Goal: Information Seeking & Learning: Learn about a topic

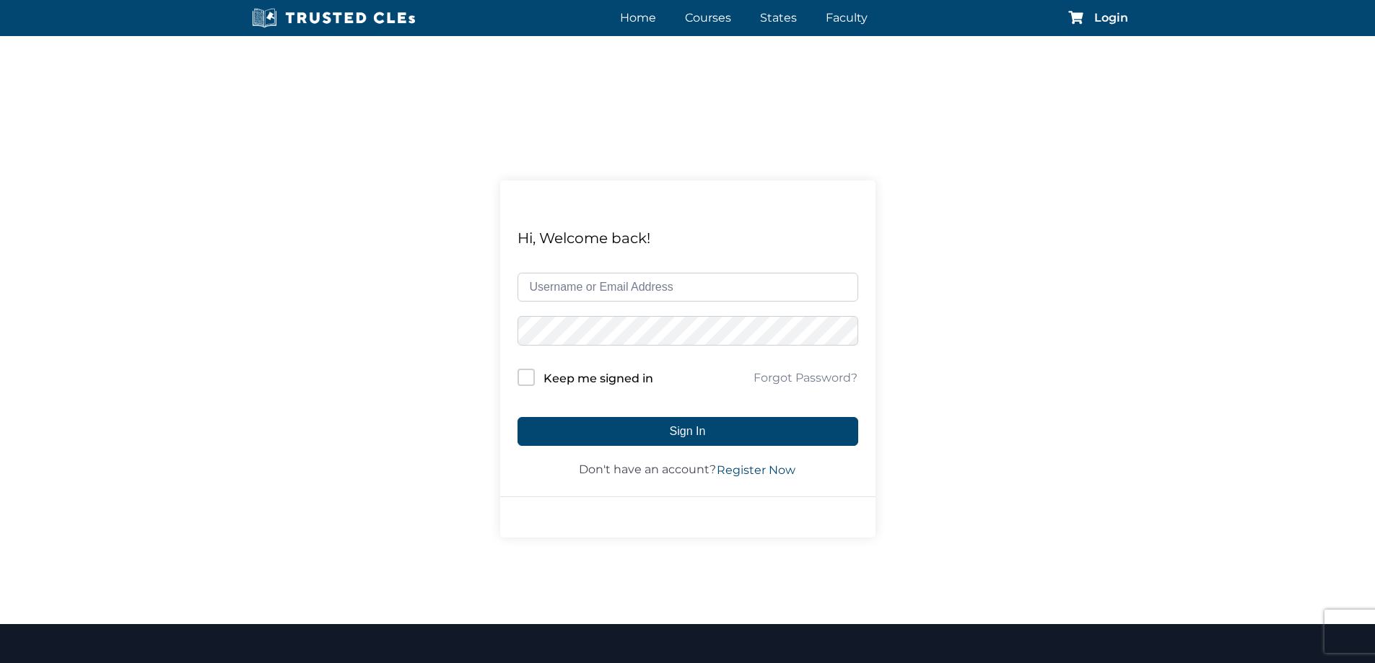
click at [580, 285] on input "text" at bounding box center [687, 287] width 341 height 29
type input "[EMAIL_ADDRESS][PERSON_NAME][DOMAIN_NAME]"
click at [526, 380] on input "Keep me signed in" at bounding box center [525, 377] width 17 height 17
checkbox input "true"
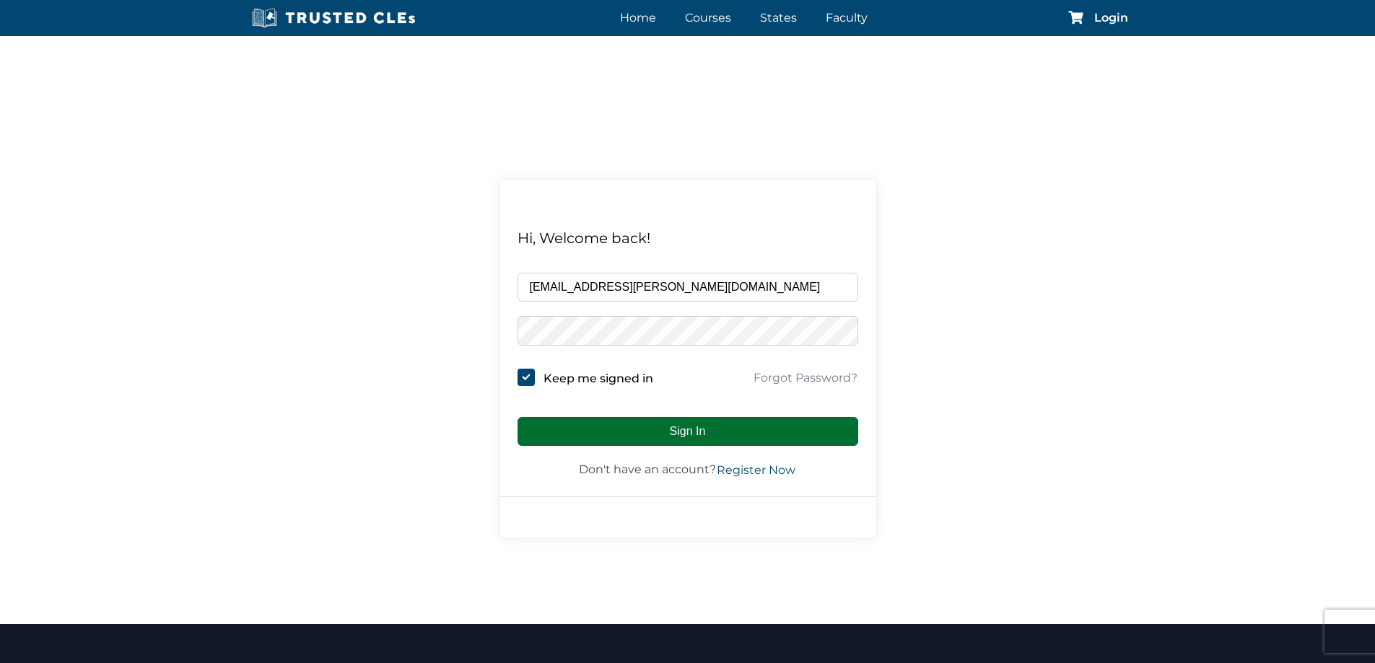
click at [688, 425] on button "Sign In" at bounding box center [687, 431] width 341 height 29
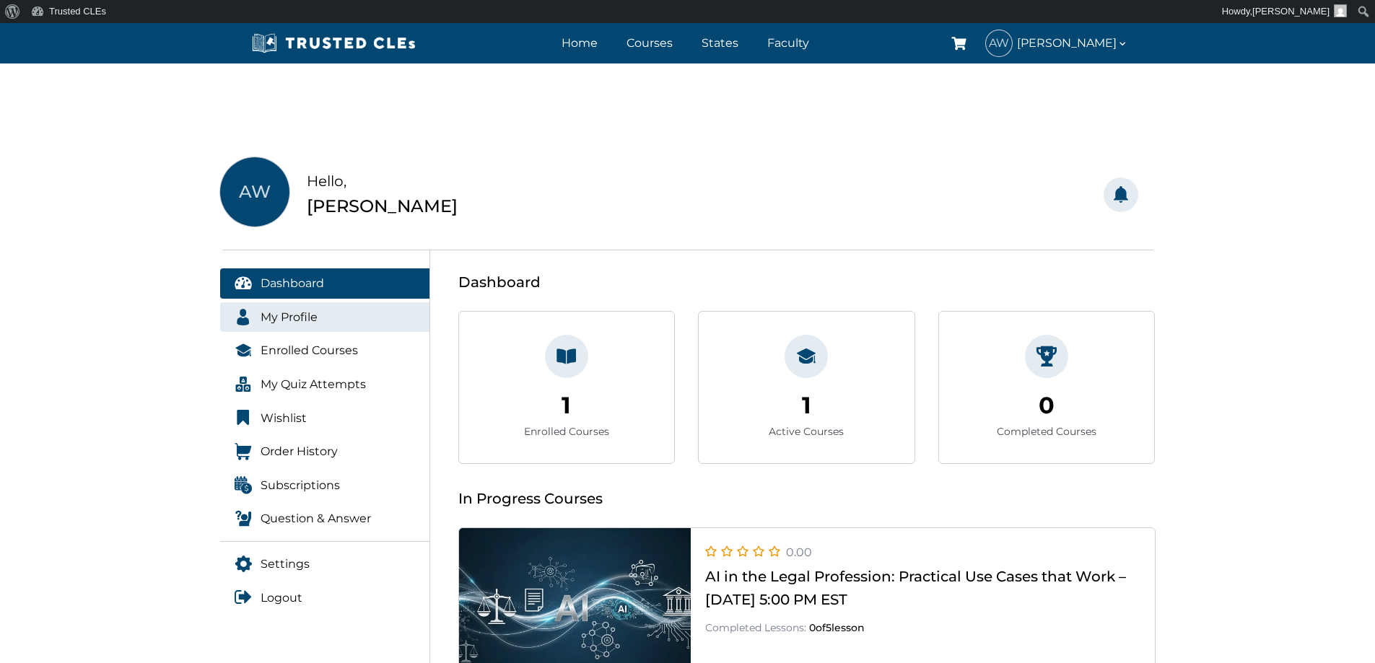
click at [266, 310] on span "My Profile" at bounding box center [289, 317] width 57 height 19
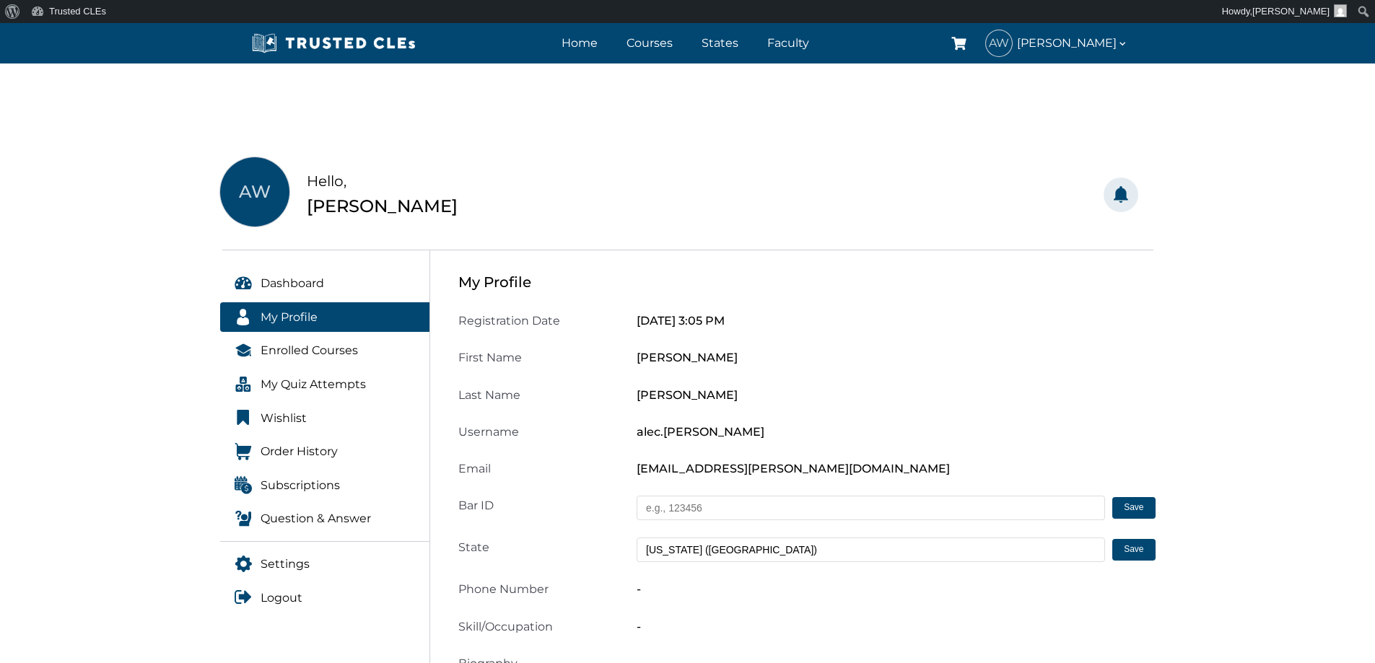
click at [691, 511] on input "text" at bounding box center [871, 508] width 468 height 25
type input "54076"
click at [1135, 509] on button "Save" at bounding box center [1133, 508] width 43 height 22
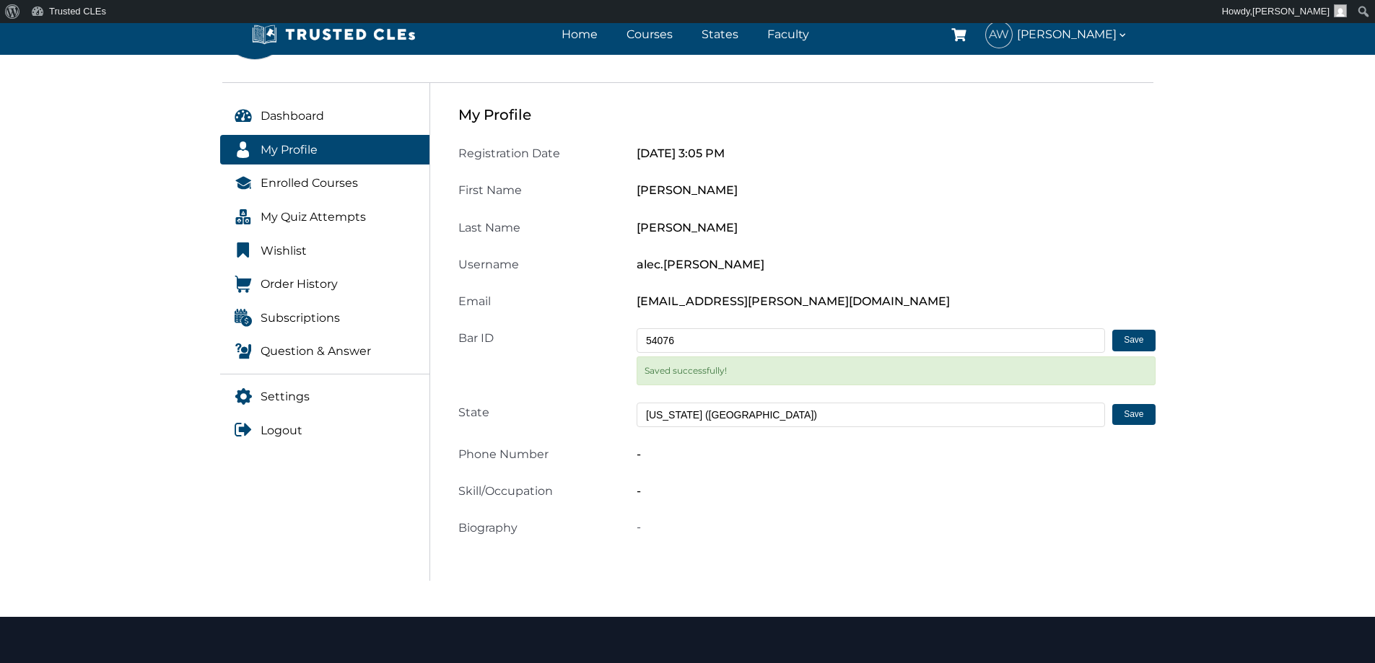
scroll to position [217, 0]
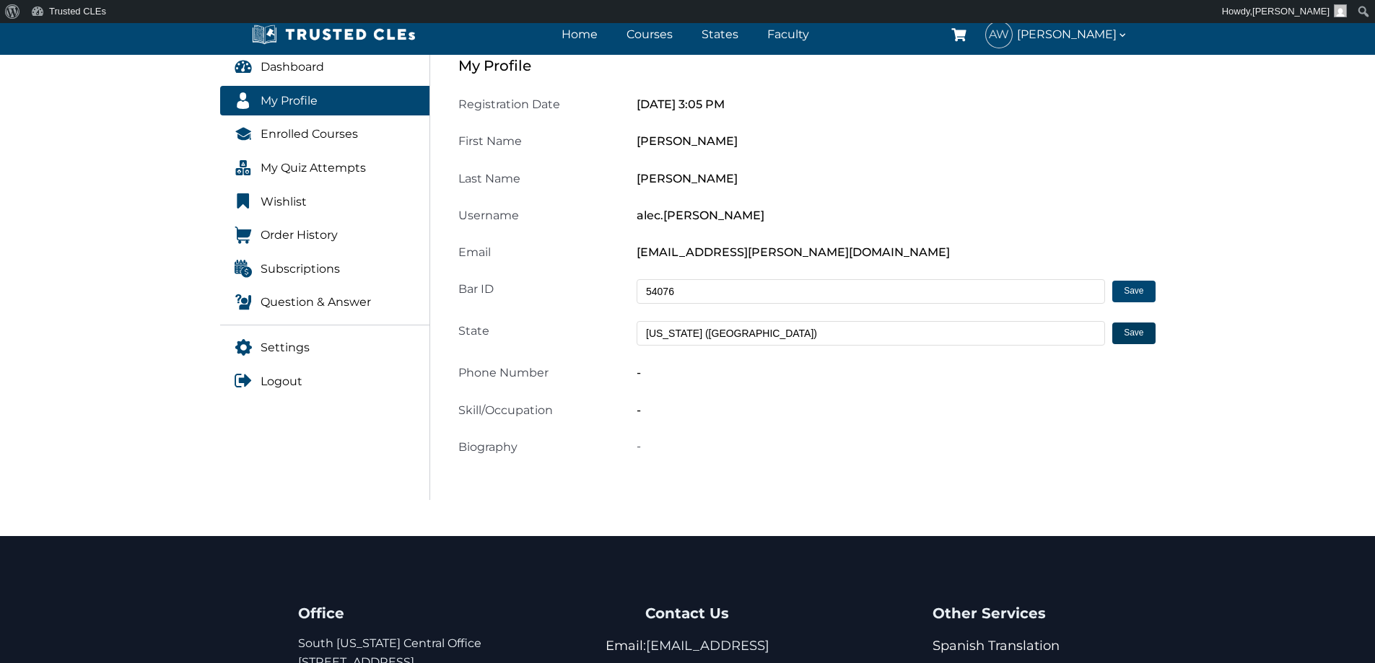
click at [1126, 339] on button "Save" at bounding box center [1133, 334] width 43 height 22
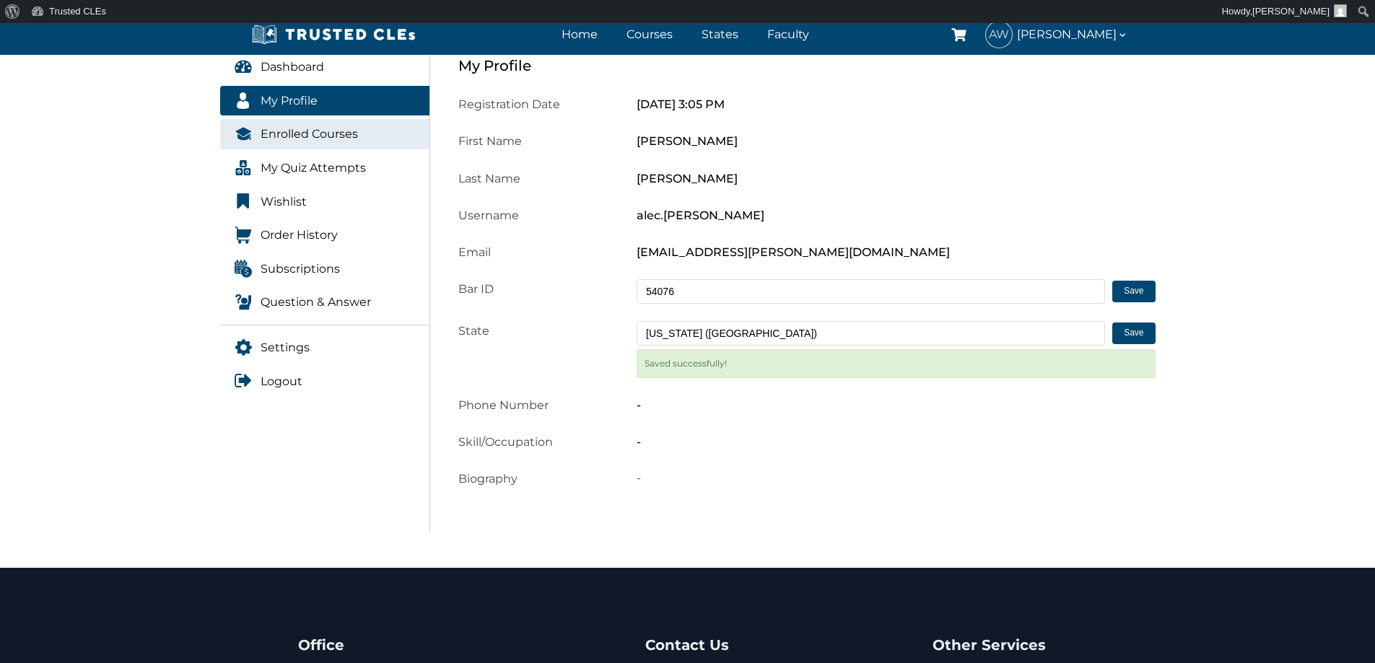
click at [291, 138] on span "Enrolled Courses" at bounding box center [309, 134] width 97 height 19
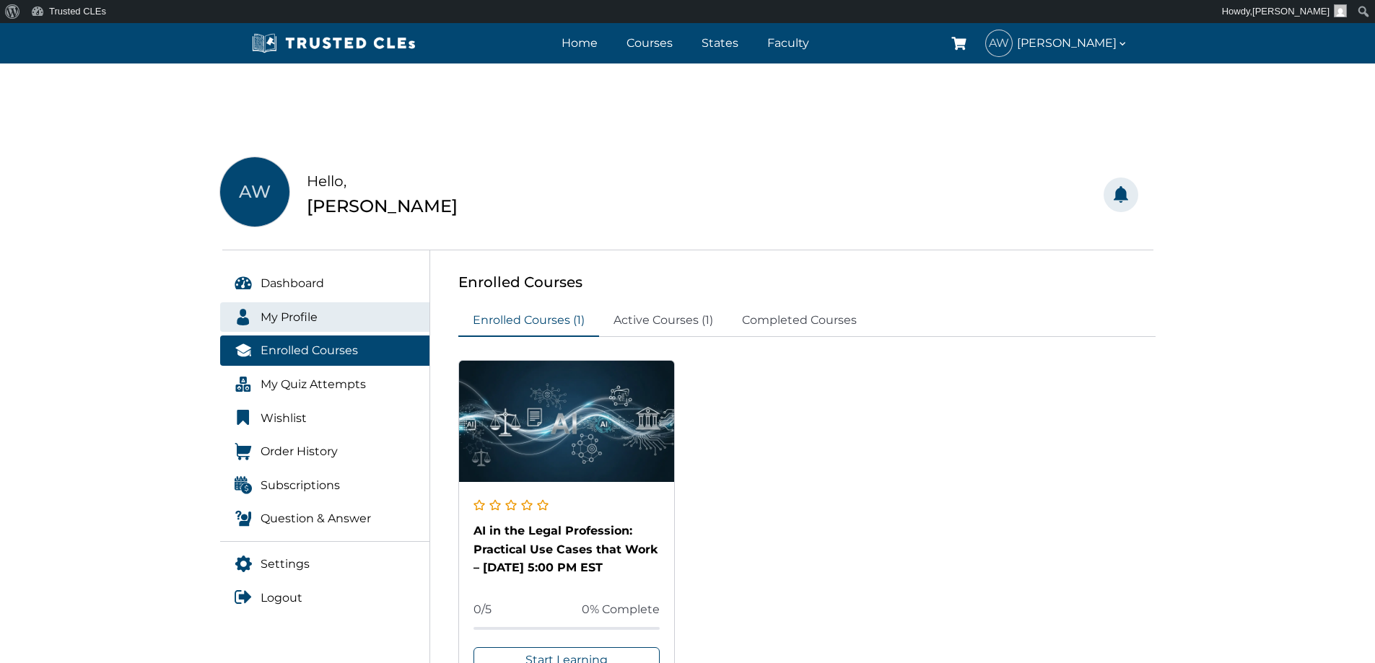
click at [300, 309] on span "My Profile" at bounding box center [289, 317] width 57 height 19
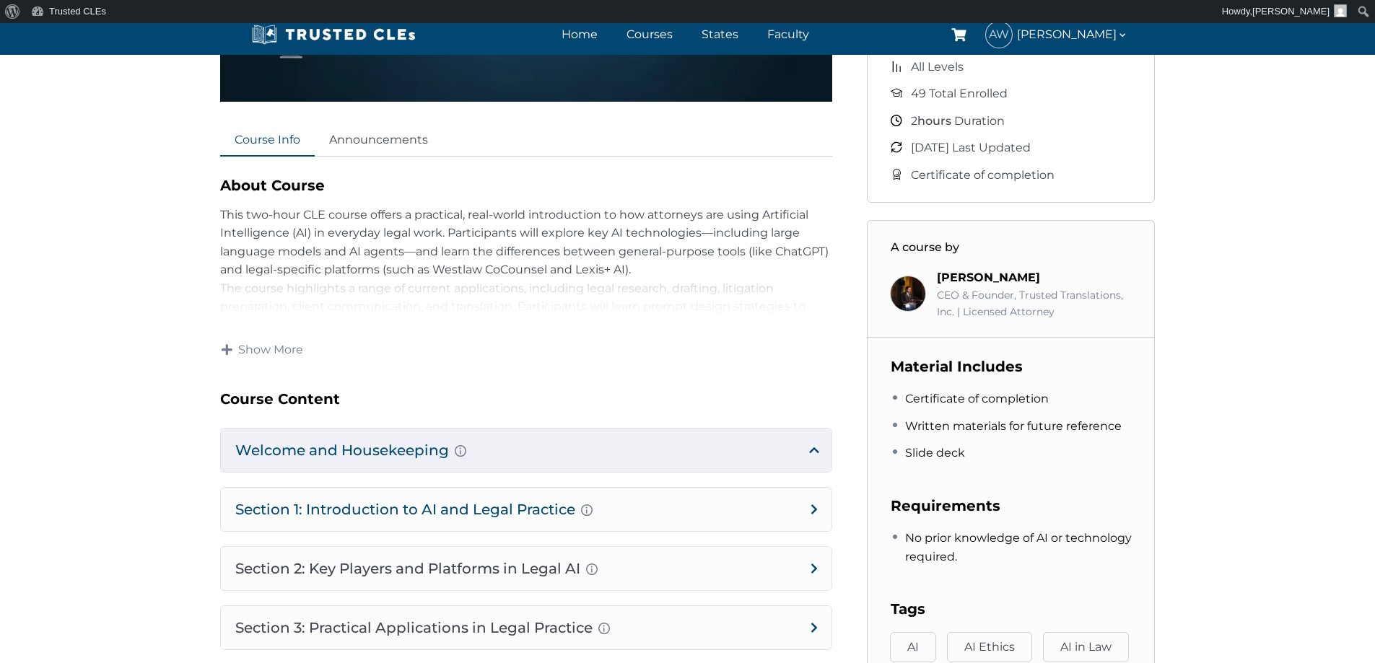
scroll to position [505, 0]
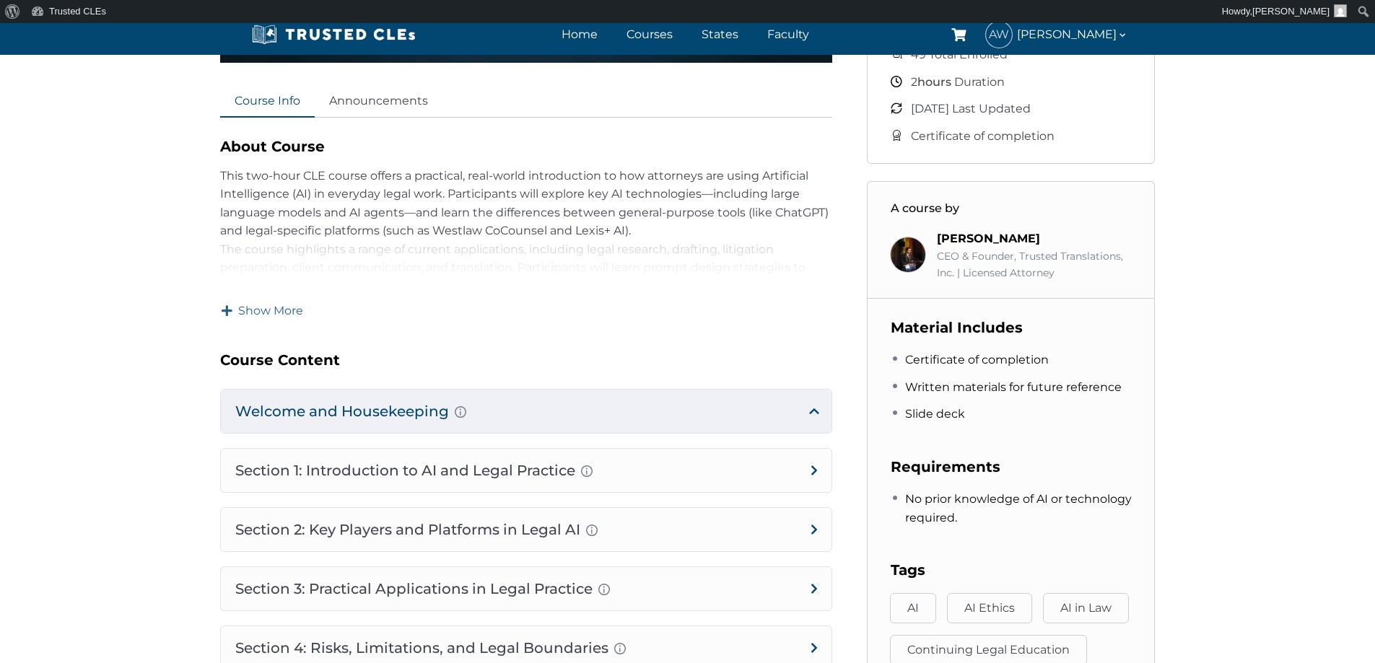
click at [227, 312] on span at bounding box center [227, 311] width 12 height 12
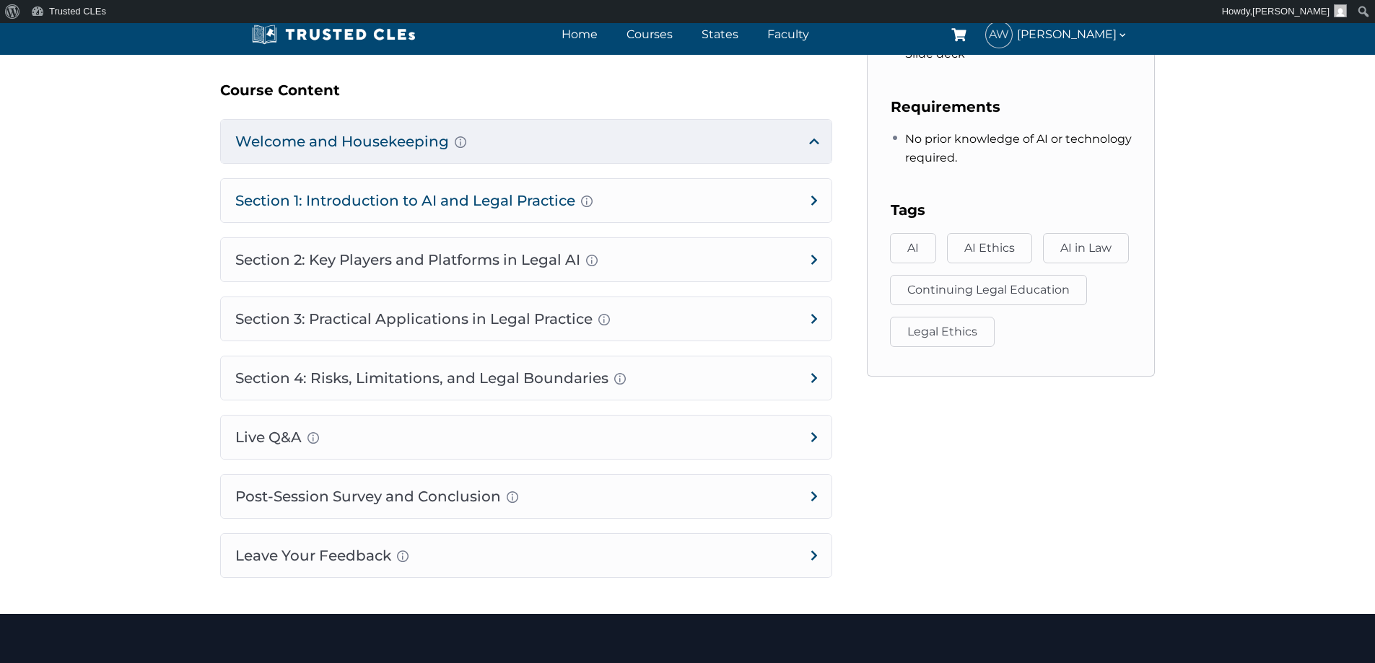
scroll to position [866, 0]
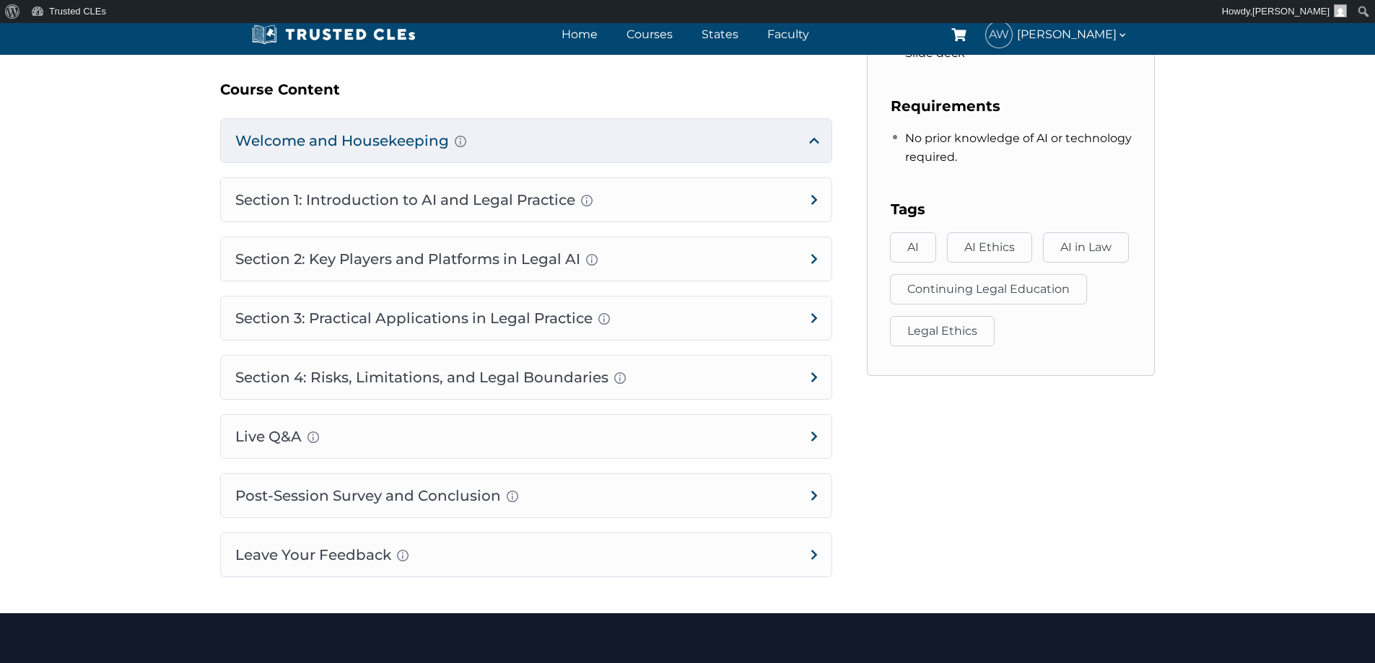
click at [816, 137] on h4 "Welcome and Housekeeping Introduction of presenters and overview of course stru…" at bounding box center [526, 140] width 611 height 43
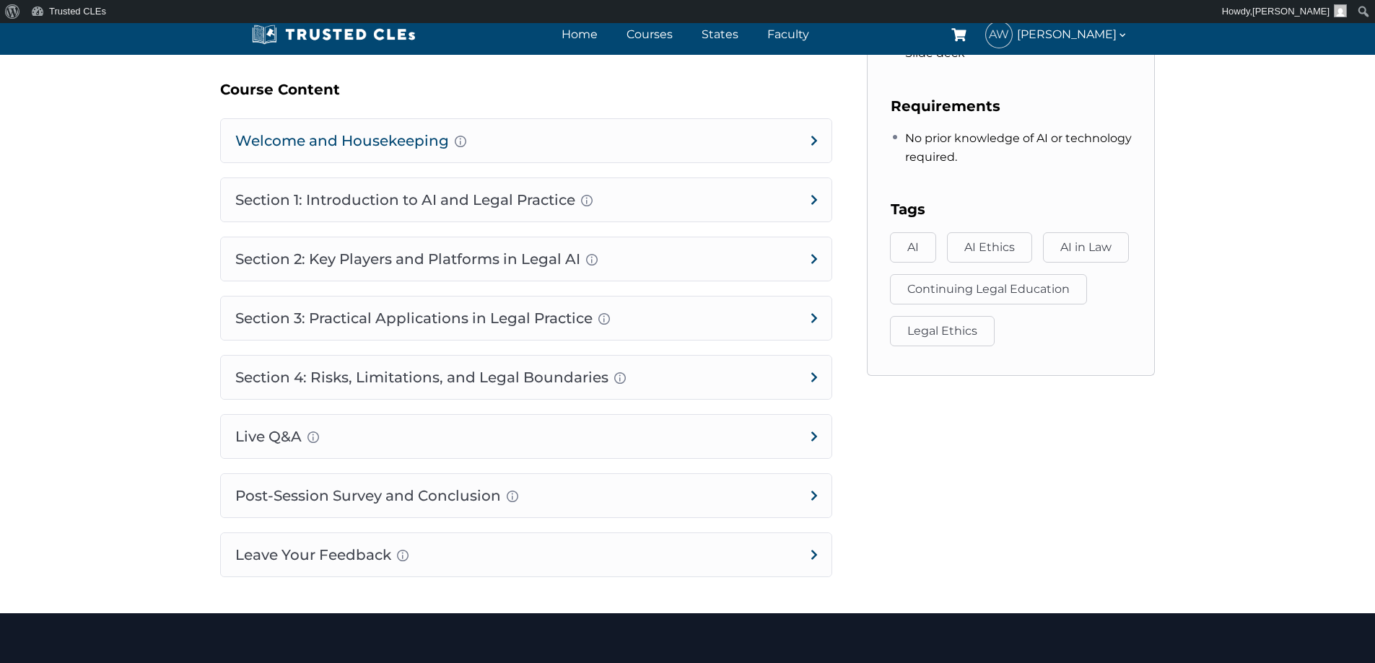
click at [816, 142] on h4 "Welcome and Housekeeping Introduction of presenters and overview of course stru…" at bounding box center [526, 140] width 611 height 43
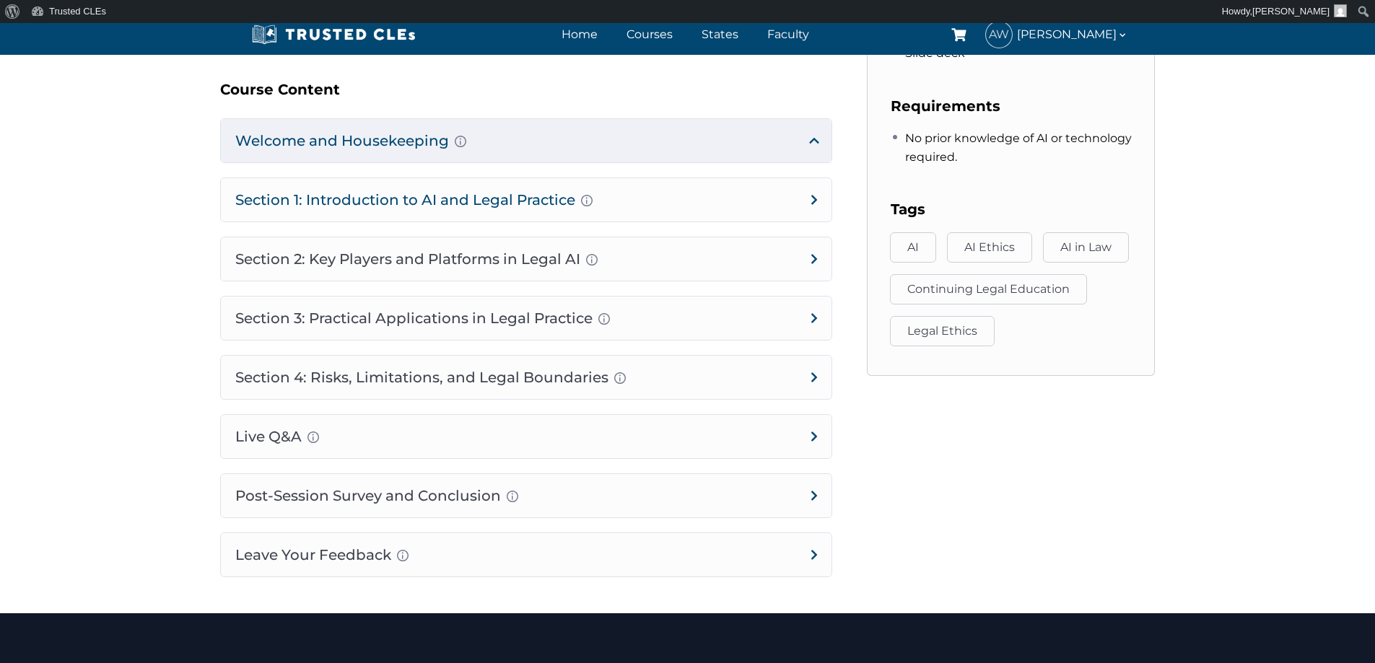
click at [813, 194] on h4 "Section 1: Introduction to AI and Legal Practice Overview of Artificial Intelli…" at bounding box center [526, 199] width 611 height 43
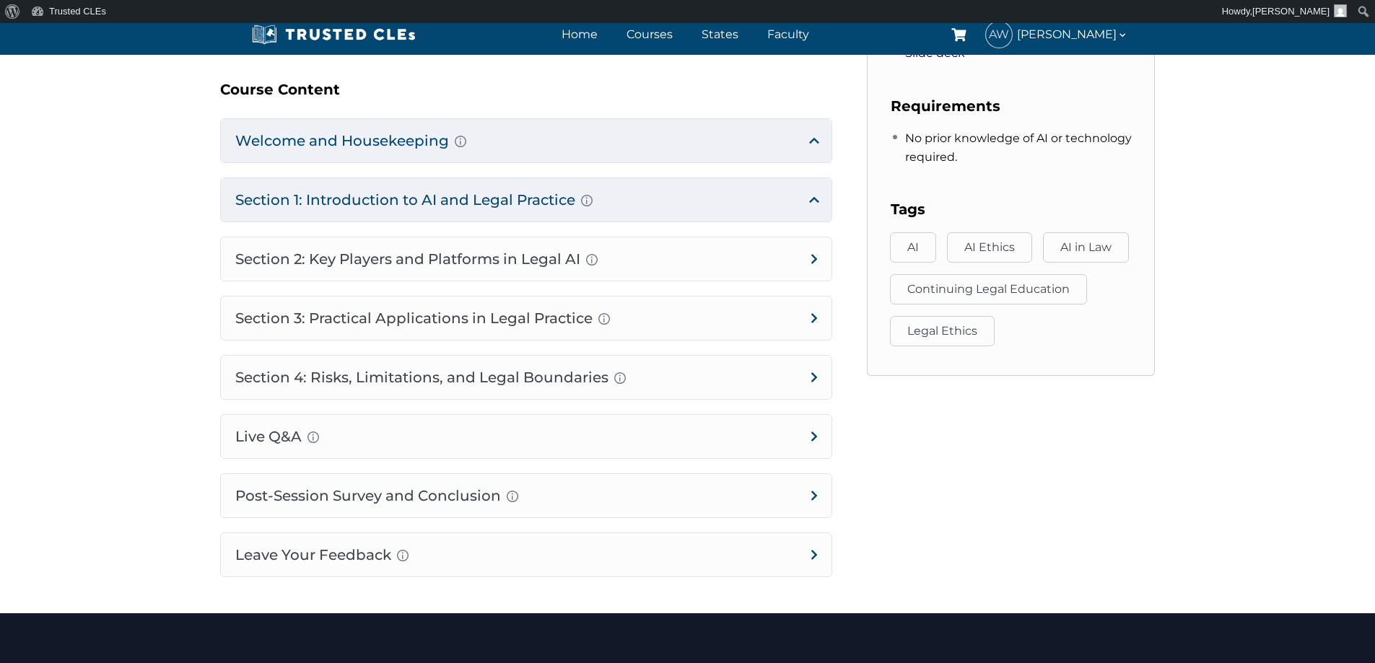
click at [812, 196] on h4 "Section 1: Introduction to AI and Legal Practice Overview of Artificial Intelli…" at bounding box center [526, 199] width 611 height 43
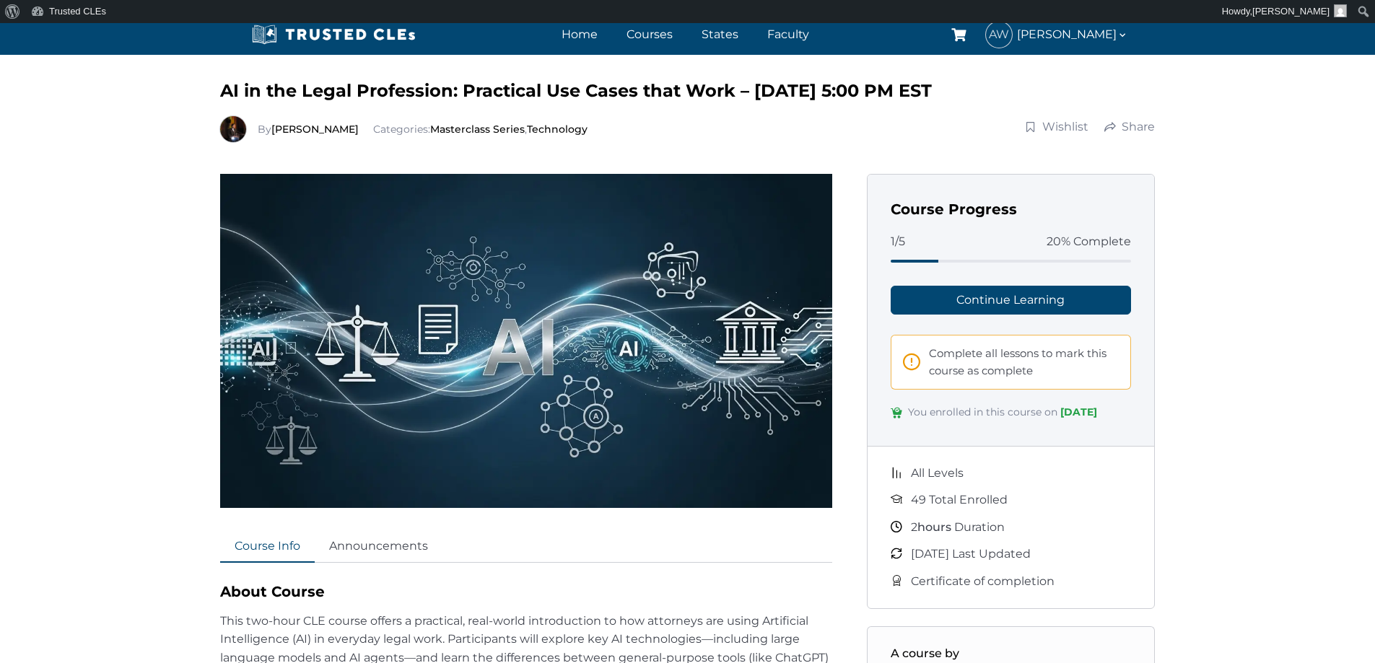
scroll to position [0, 0]
